Goal: Find contact information: Find contact information

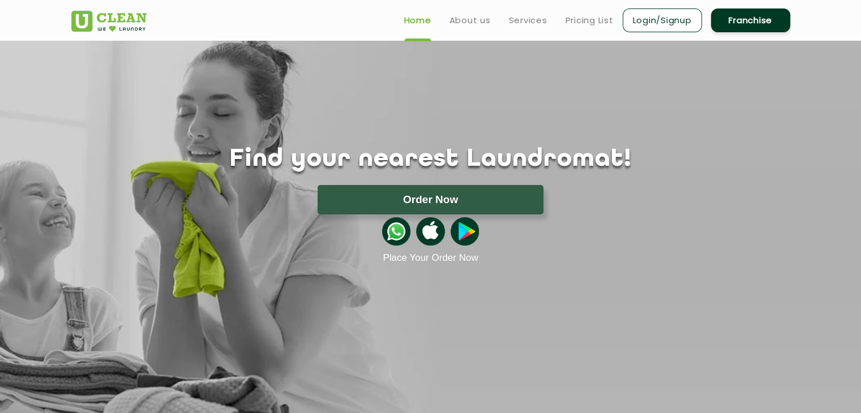
scroll to position [1015, 0]
click at [459, 16] on link "About us" at bounding box center [470, 21] width 41 height 14
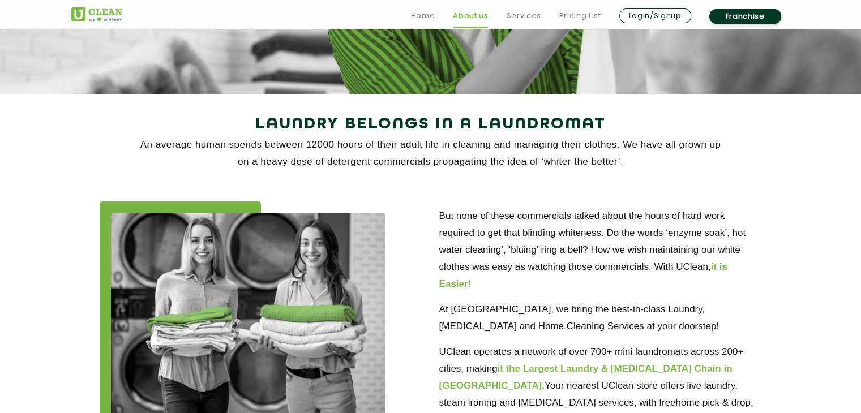
scroll to position [170, 0]
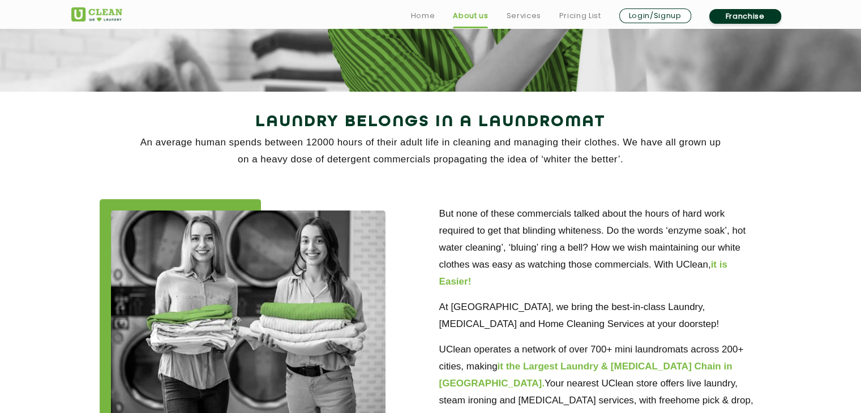
click at [392, 198] on div "But none of these commercials talked about the hours of hard work required to g…" at bounding box center [431, 319] width 736 height 275
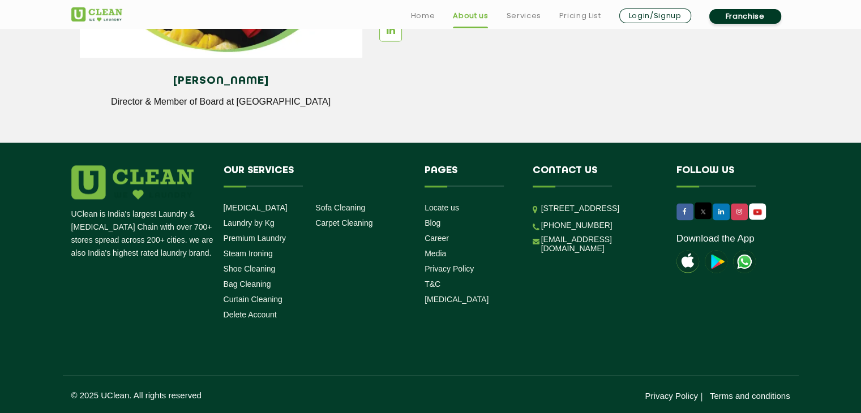
scroll to position [1612, 0]
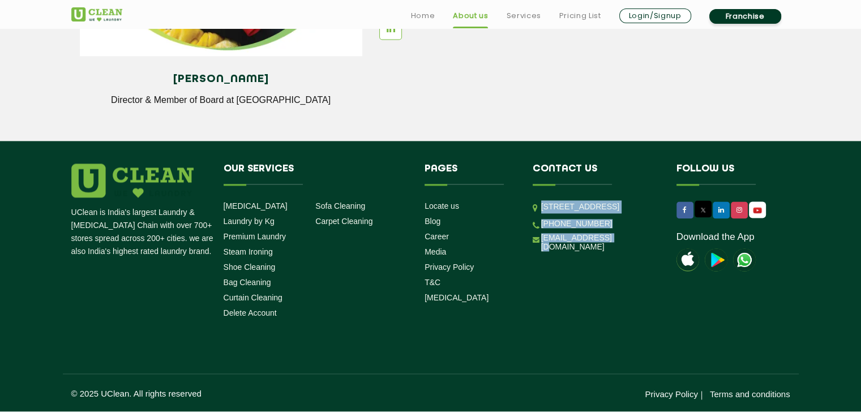
drag, startPoint x: 540, startPoint y: 202, endPoint x: 608, endPoint y: 283, distance: 105.3
type textarea "Unit No. 114 & 115 Charm wood Plaza, Charm wood Village, Eros Garden, Suraj Kun…"
click at [608, 252] on ul "Unit No. 114 & 115 Charm wood Plaza, Charm wood Village, Eros Garden, Suraj Kun…" at bounding box center [596, 226] width 127 height 52
copy ul "Unit No. 114 & 115 Charm wood Plaza, Charm wood Village, Eros Garden, Suraj Kun…"
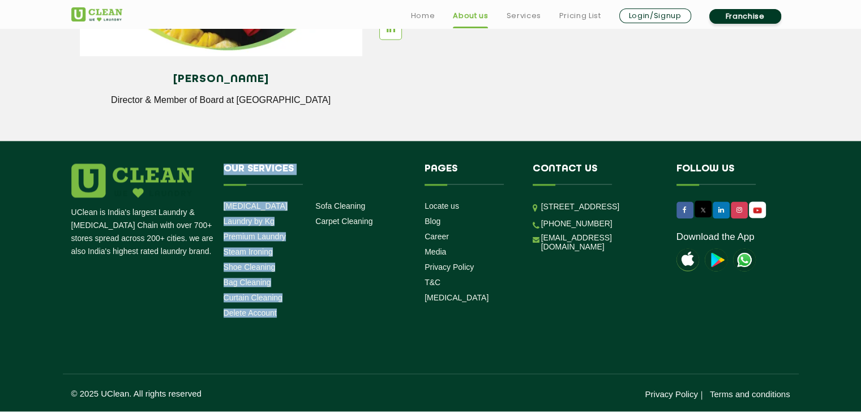
drag, startPoint x: 222, startPoint y: 202, endPoint x: 287, endPoint y: 315, distance: 130.6
click at [287, 315] on li "Our Services Dry Cleaning Laundry by Kg Premium Laundry Steam Ironing Shoe Clea…" at bounding box center [316, 244] width 202 height 160
copy div "Our Services Dry Cleaning Laundry by Kg Premium Laundry Steam Ironing Shoe Clea…"
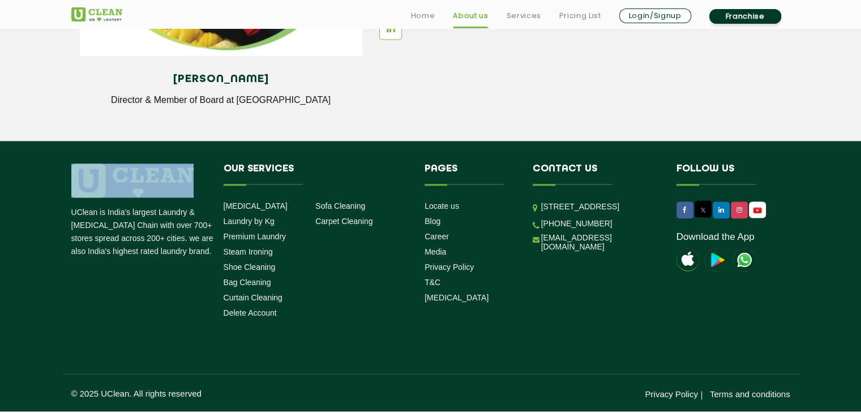
drag, startPoint x: 71, startPoint y: 208, endPoint x: 183, endPoint y: 261, distance: 123.6
click at [183, 261] on div "UClean is India's largest Laundry & Dry Cleaning Chain with over 700+ stores sp…" at bounding box center [431, 244] width 736 height 160
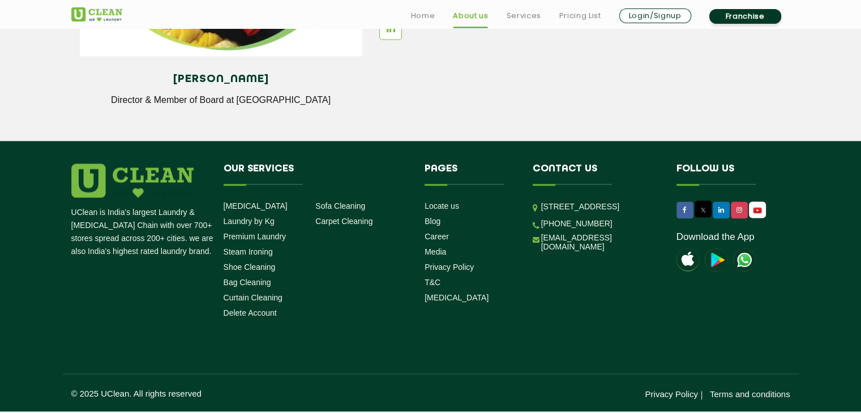
drag, startPoint x: 70, startPoint y: 211, endPoint x: 189, endPoint y: 255, distance: 127.0
click at [187, 260] on div "UClean is India's largest Laundry & Dry Cleaning Chain with over 700+ stores sp…" at bounding box center [431, 244] width 736 height 160
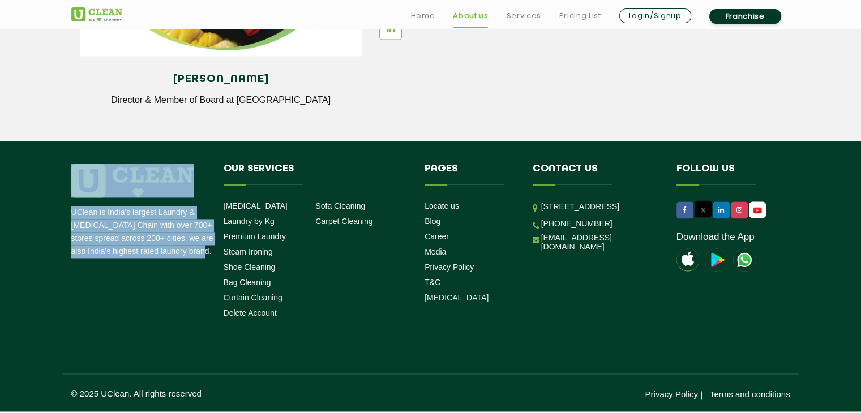
drag, startPoint x: 195, startPoint y: 253, endPoint x: 67, endPoint y: 226, distance: 130.3
click at [68, 226] on div "UClean is India's largest Laundry & Dry Cleaning Chain with over 700+ stores sp…" at bounding box center [431, 244] width 736 height 160
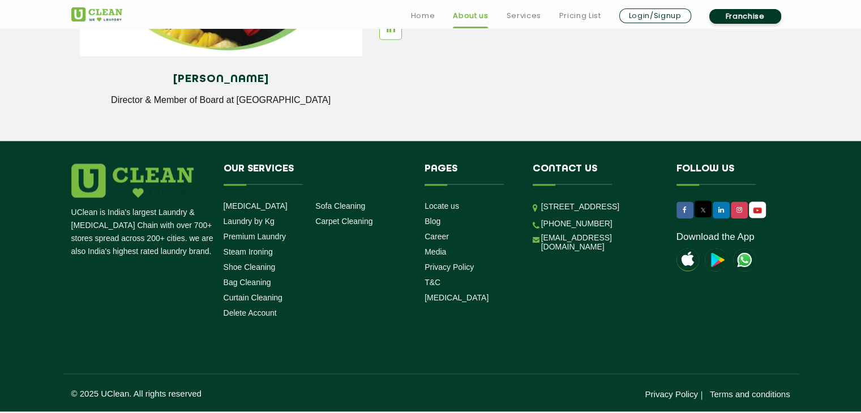
click at [67, 226] on div "UClean is India's largest Laundry & Dry Cleaning Chain with over 700+ stores sp…" at bounding box center [431, 244] width 736 height 160
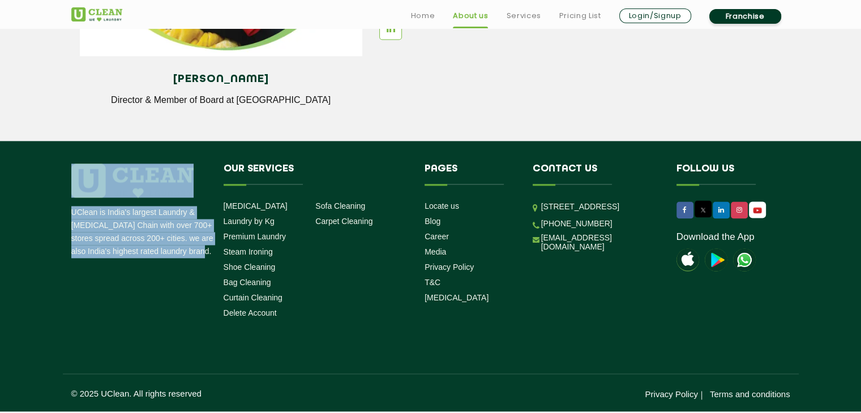
drag, startPoint x: 69, startPoint y: 207, endPoint x: 206, endPoint y: 258, distance: 146.4
click at [206, 258] on div "UClean is India's largest Laundry & Dry Cleaning Chain with over 700+ stores sp…" at bounding box center [431, 244] width 736 height 160
copy li "UClean is India's largest Laundry & [MEDICAL_DATA] Chain with over 700+ stores …"
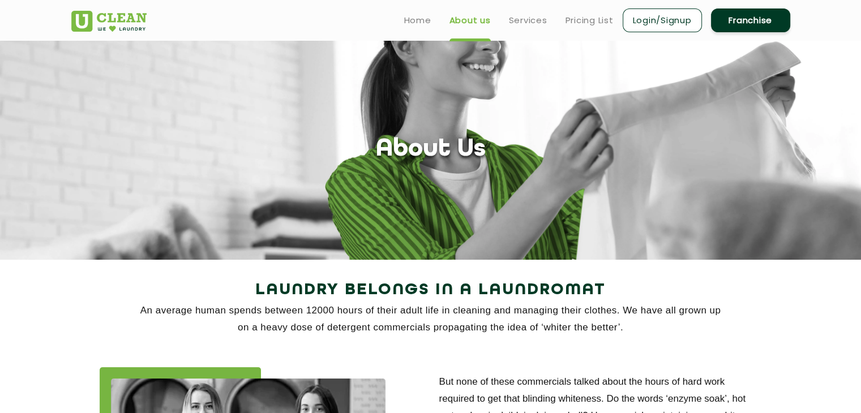
scroll to position [0, 0]
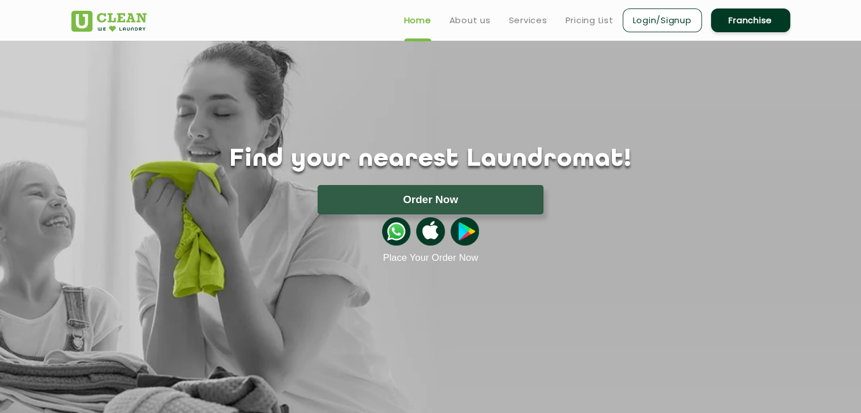
scroll to position [1015, 0]
